Goal: Transaction & Acquisition: Purchase product/service

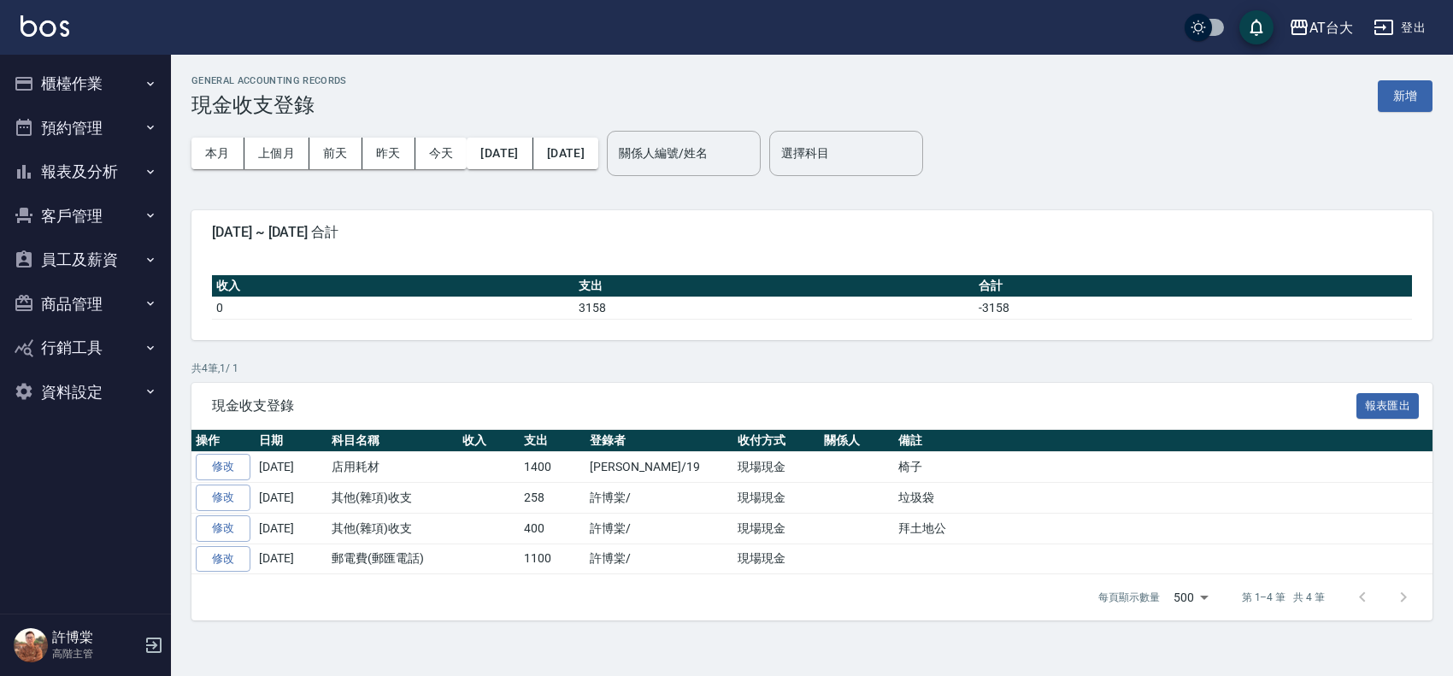
click at [74, 84] on button "櫃檯作業" at bounding box center [85, 84] width 157 height 44
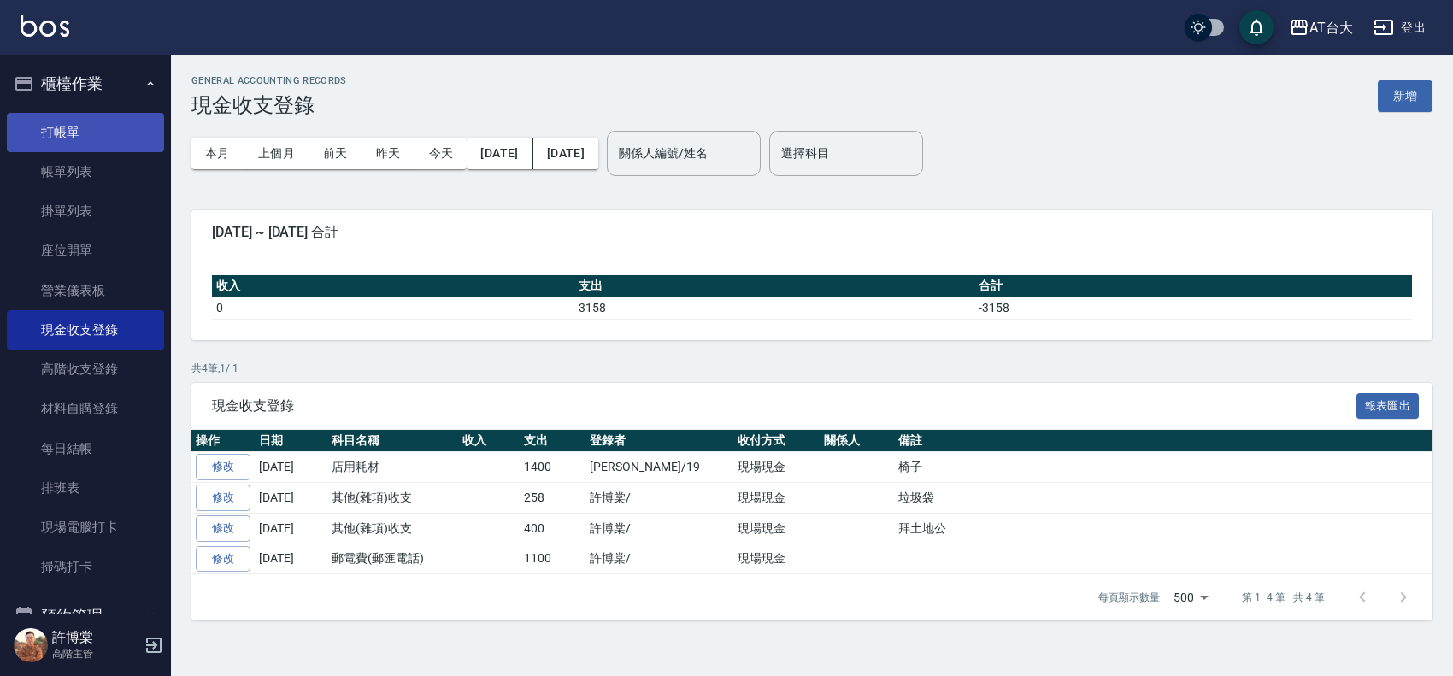
click at [104, 134] on link "打帳單" at bounding box center [85, 132] width 157 height 39
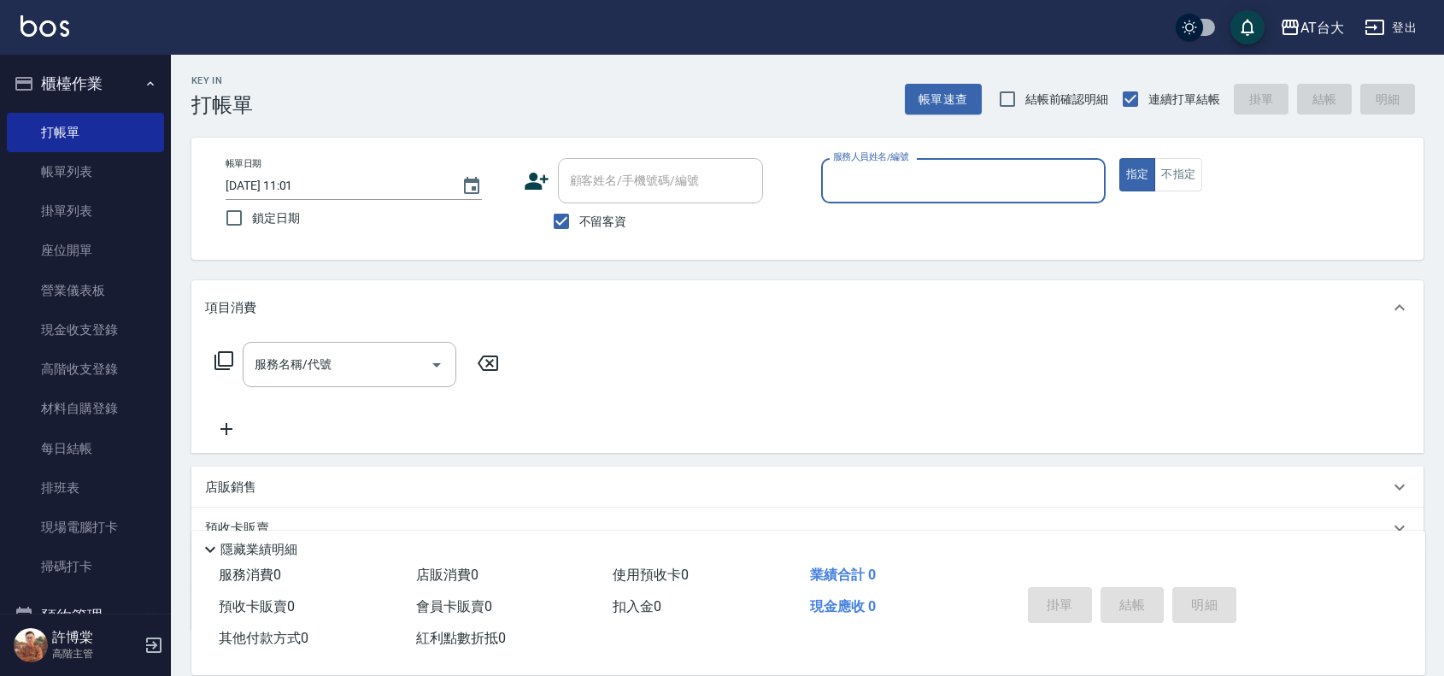
click at [971, 172] on input "服務人員姓名/編號" at bounding box center [963, 181] width 269 height 30
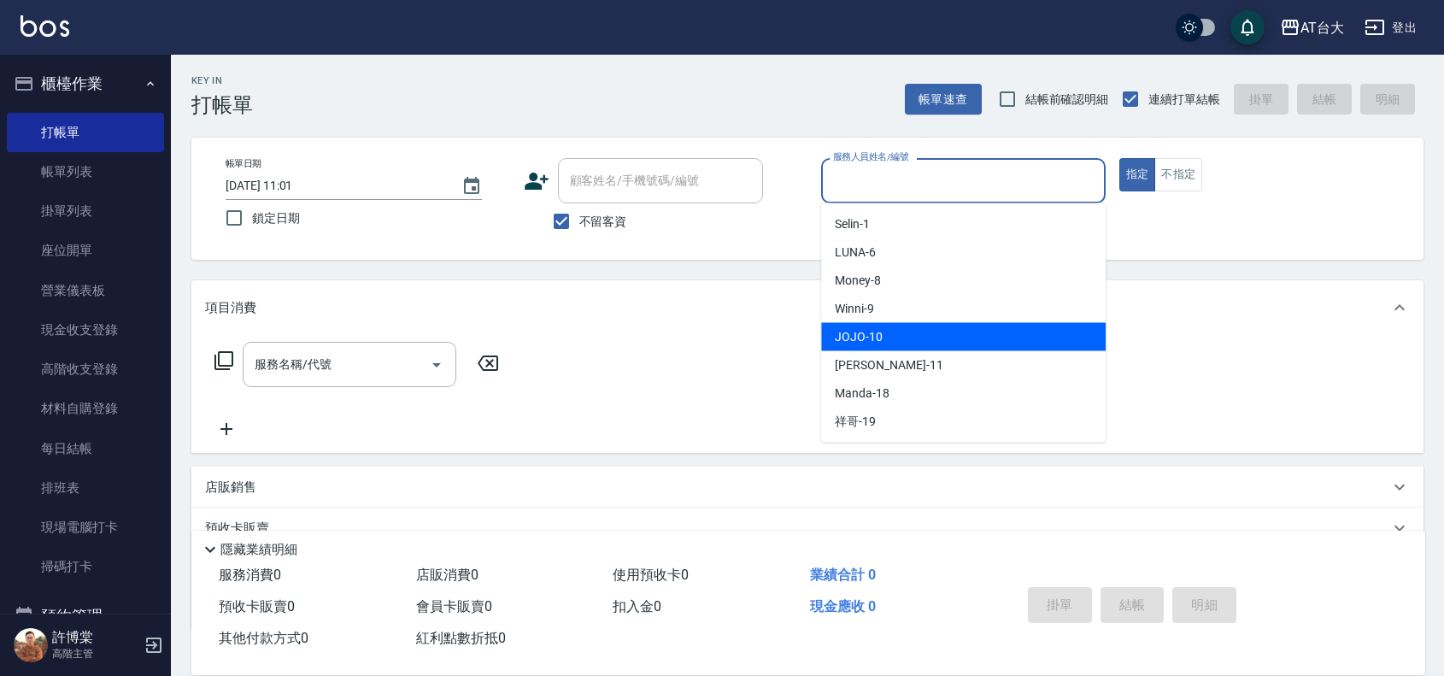
click at [924, 335] on div "JOJO -10" at bounding box center [963, 337] width 285 height 28
type input "JOJO-10"
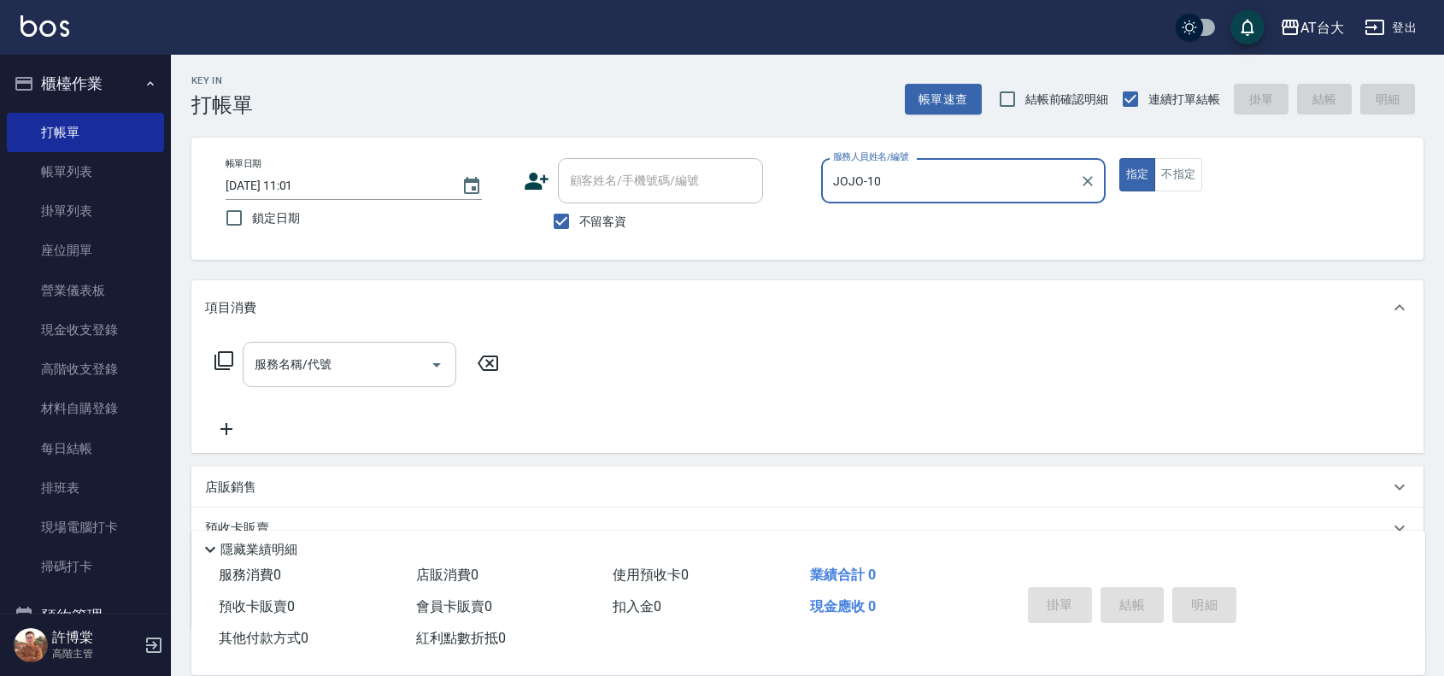
click at [326, 348] on div "服務名稱/代號" at bounding box center [350, 364] width 214 height 45
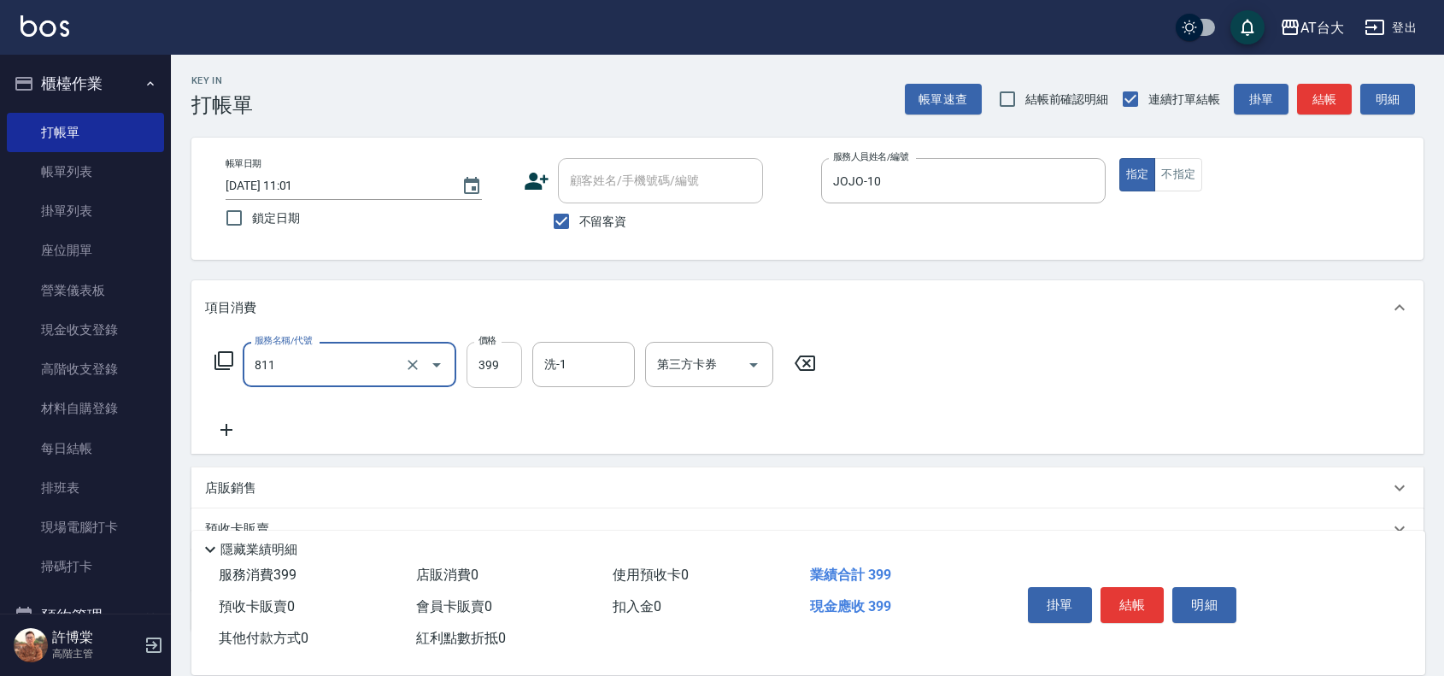
type input "洗+剪(811)"
click at [492, 361] on input "399" at bounding box center [495, 365] width 56 height 46
type input "1200"
click at [1113, 590] on button "結帳" at bounding box center [1133, 605] width 64 height 36
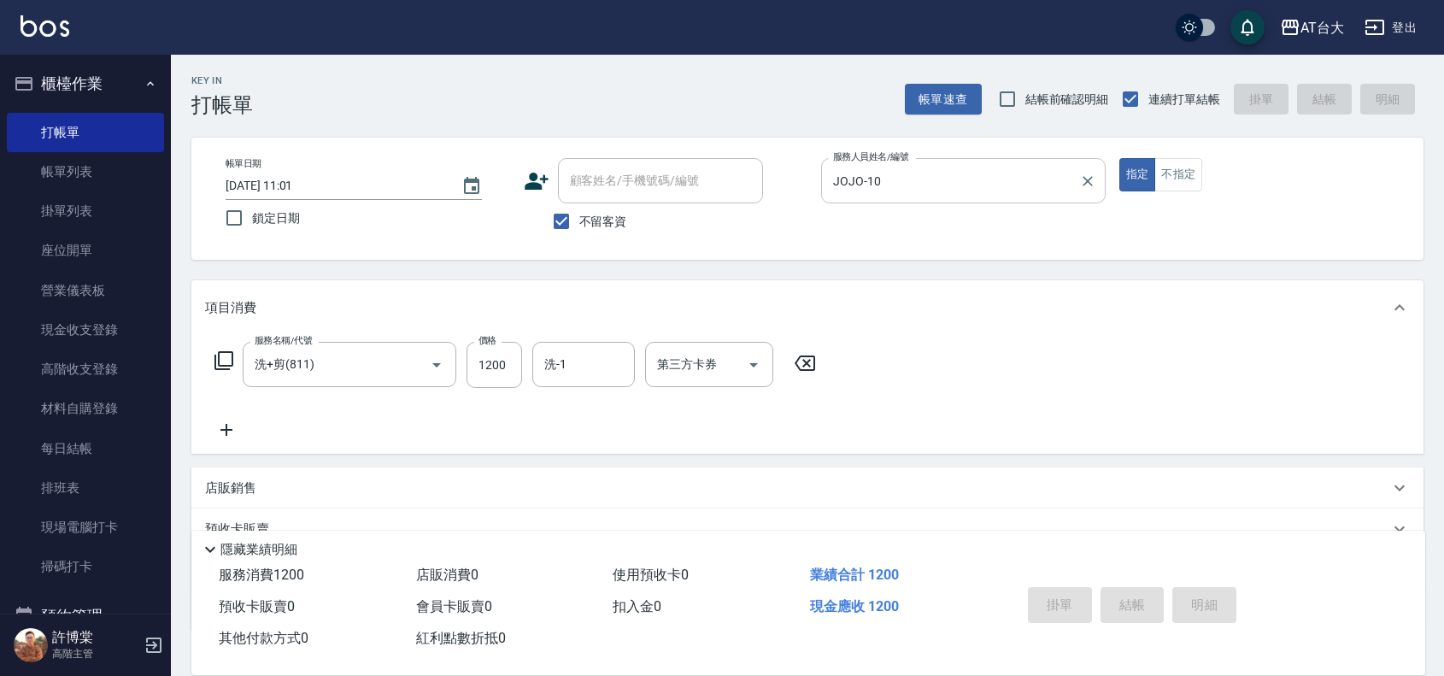
type input "[DATE] 11:15"
